Goal: Information Seeking & Learning: Learn about a topic

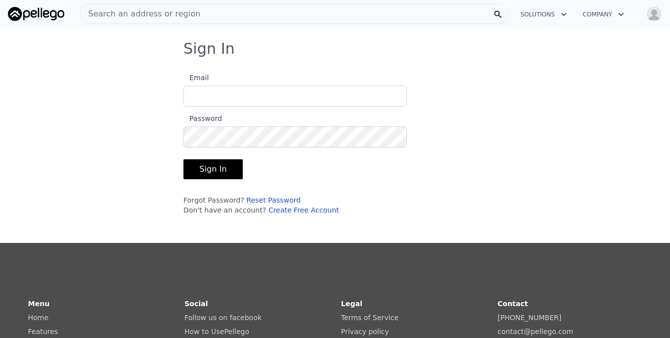
type input "[EMAIL_ADDRESS][DOMAIN_NAME]"
click at [211, 168] on button "Sign In" at bounding box center [212, 169] width 59 height 20
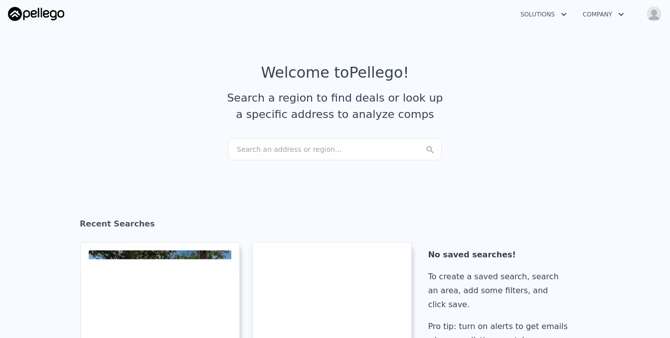
checkbox input "true"
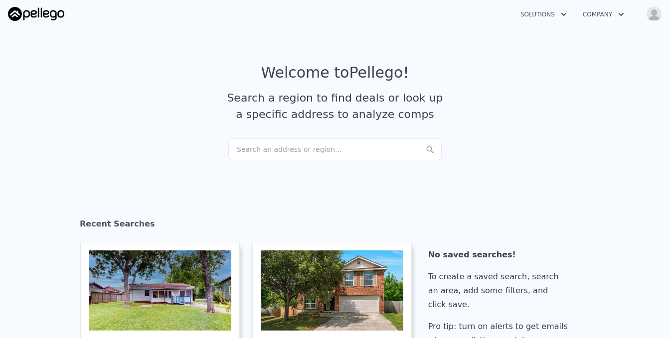
click at [241, 144] on div "Search an address or region..." at bounding box center [334, 150] width 213 height 22
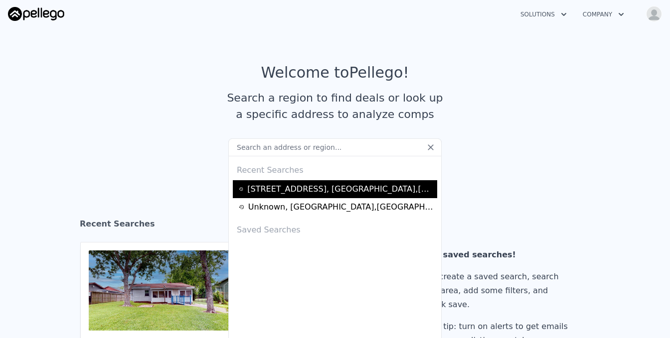
click at [282, 187] on div "[STREET_ADDRESS]" at bounding box center [340, 189] width 187 height 12
